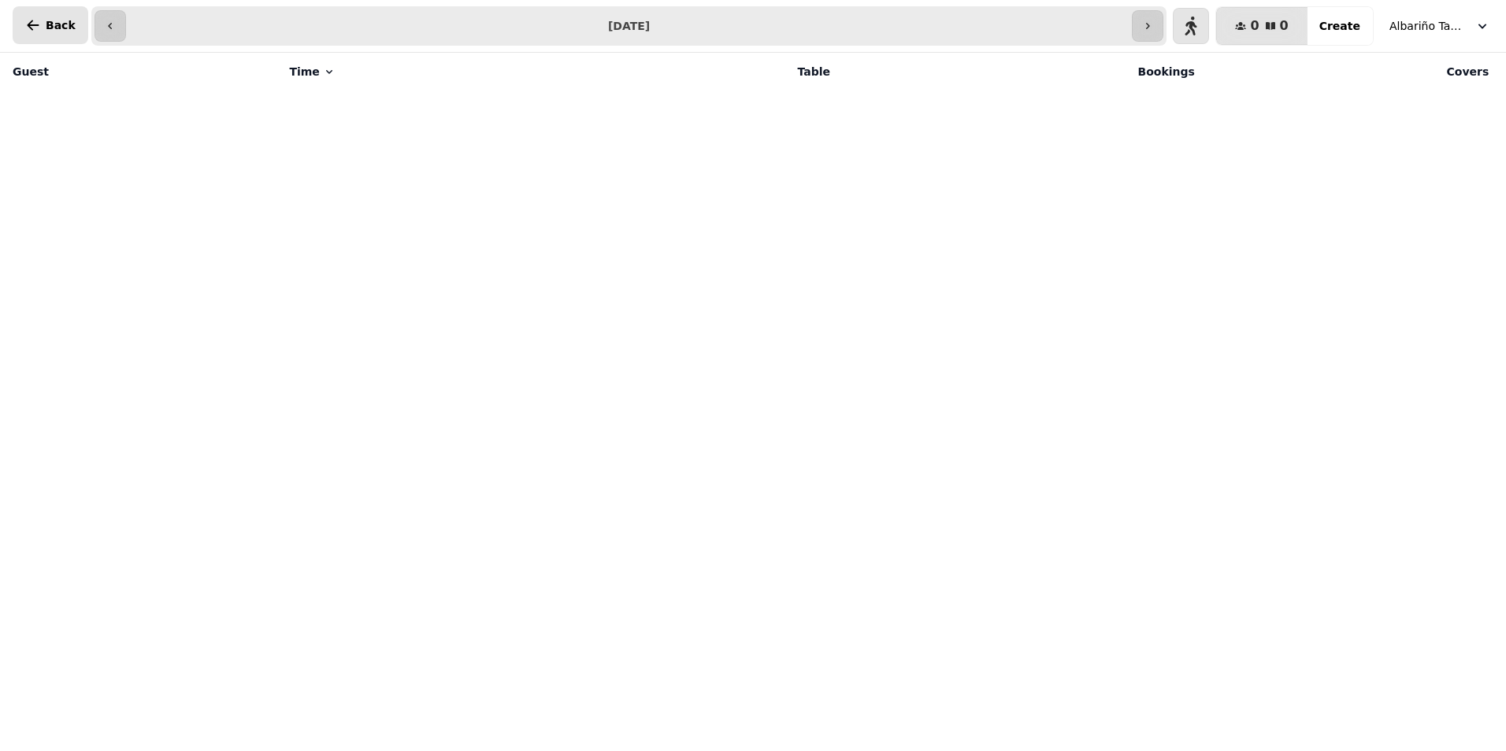
click at [47, 24] on span "Back" at bounding box center [61, 25] width 30 height 11
click at [38, 24] on icon "button" at bounding box center [33, 25] width 16 height 16
click at [1477, 26] on icon "button" at bounding box center [1482, 26] width 16 height 16
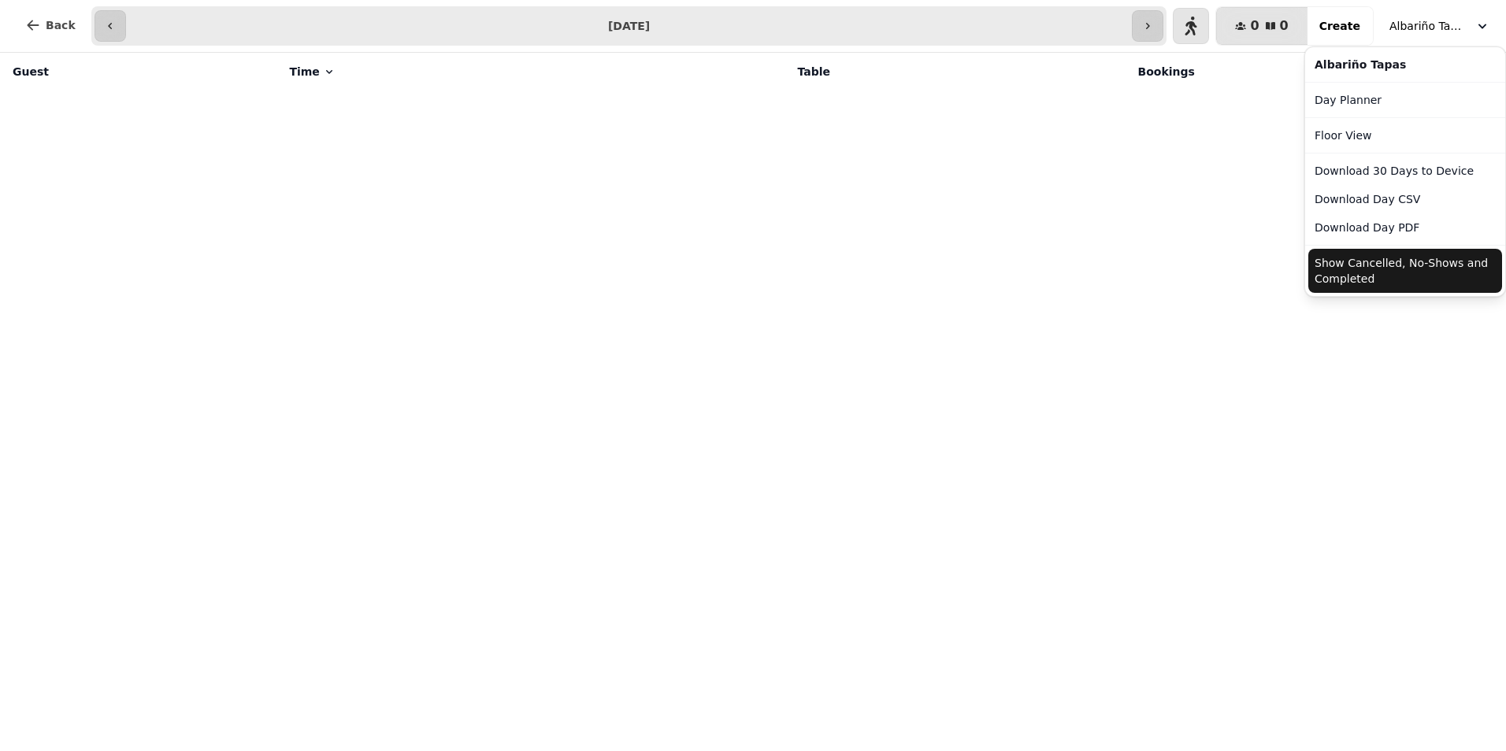
click at [1334, 264] on button "Show Cancelled, No-Shows and Completed" at bounding box center [1405, 271] width 194 height 44
